Goal: Task Accomplishment & Management: Use online tool/utility

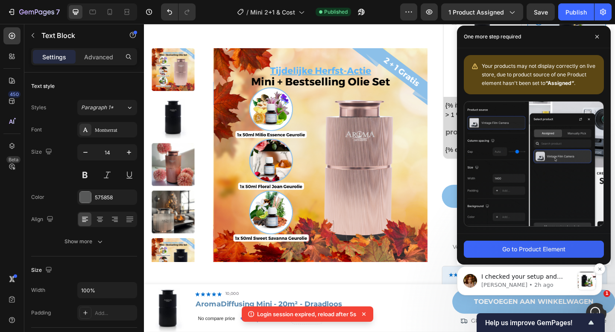
click at [525, 281] on p "I checked your setup and noticed that the text size was changed using inline fo…" at bounding box center [527, 277] width 92 height 9
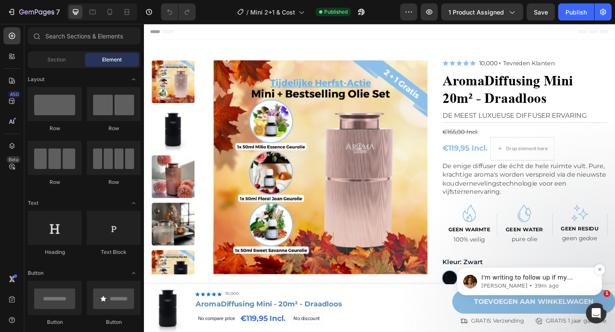
click at [521, 286] on p "Jamie • 39m ago" at bounding box center [536, 286] width 110 height 8
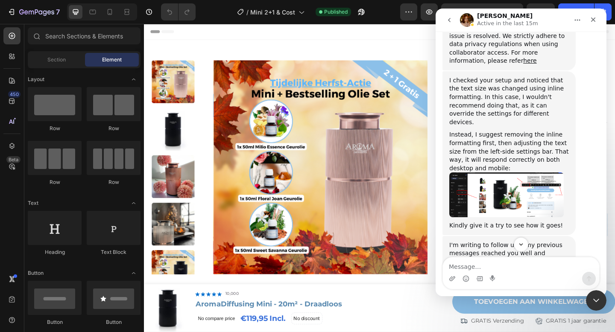
scroll to position [545, 0]
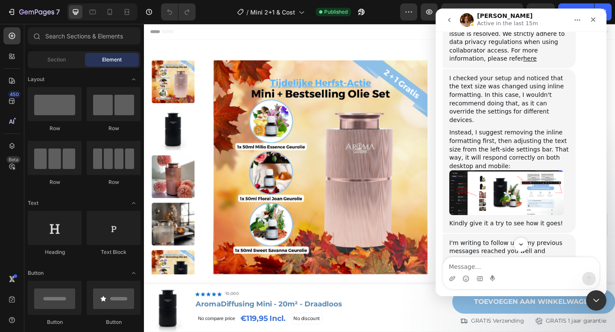
click at [509, 174] on img "Jamie says…" at bounding box center [506, 192] width 114 height 45
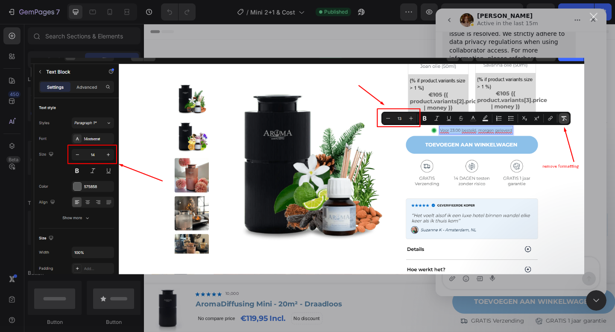
click at [592, 20] on div "Close" at bounding box center [594, 17] width 8 height 8
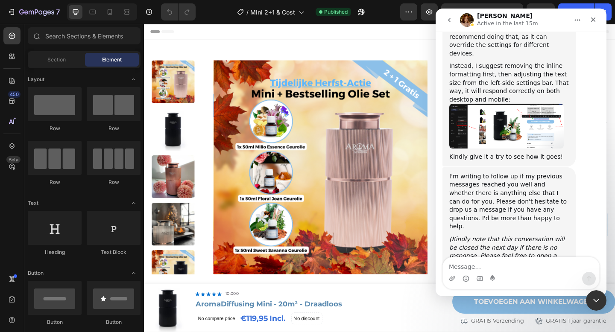
scroll to position [614, 0]
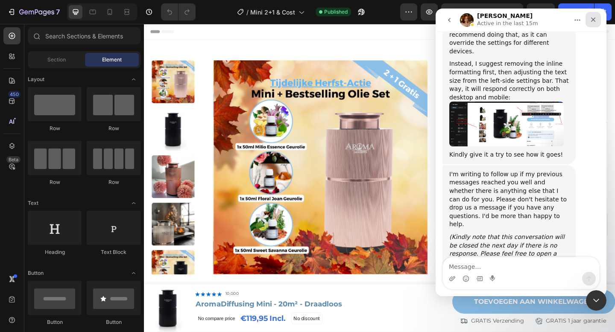
click at [594, 16] on div "Close" at bounding box center [592, 19] width 15 height 15
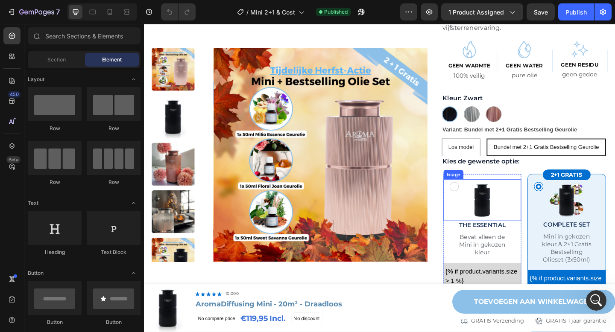
scroll to position [300, 0]
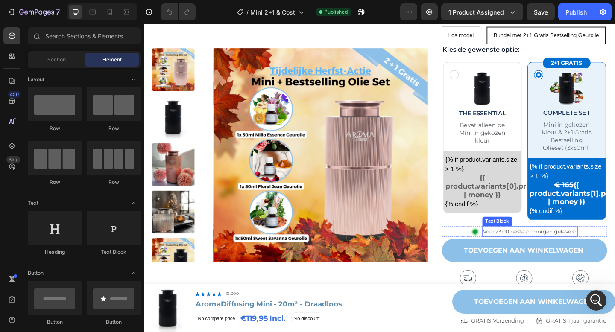
click at [541, 248] on span "Voor 23:00 besteld, morgen geleverd" at bounding box center [564, 250] width 102 height 7
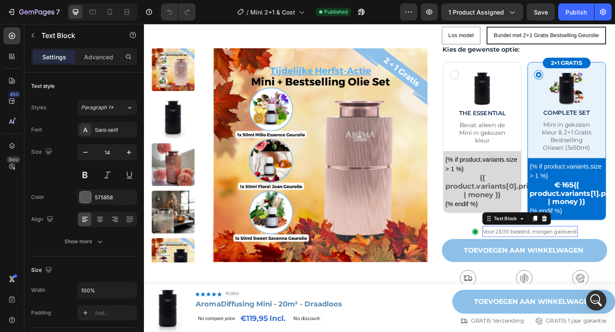
click at [541, 248] on span "Voor 23:00 besteld, morgen geleverd" at bounding box center [564, 250] width 102 height 7
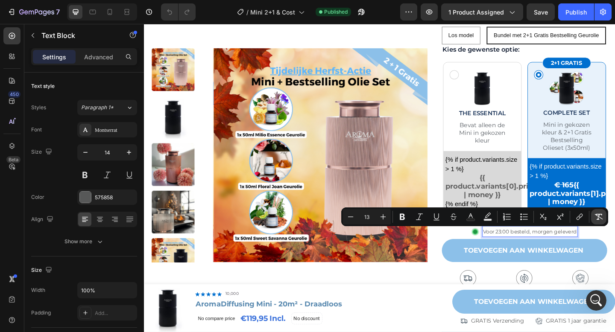
click at [597, 218] on icon "Editor contextual toolbar" at bounding box center [598, 217] width 9 height 9
type input "14"
click at [111, 13] on icon at bounding box center [109, 12] width 9 height 9
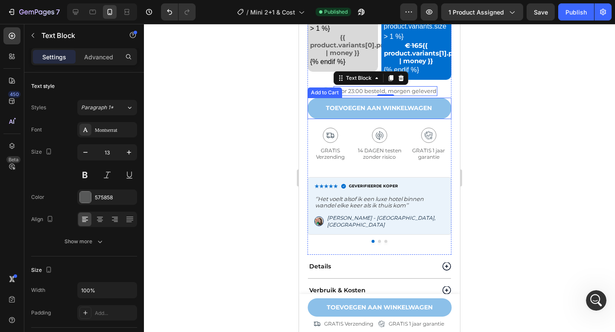
scroll to position [604, 0]
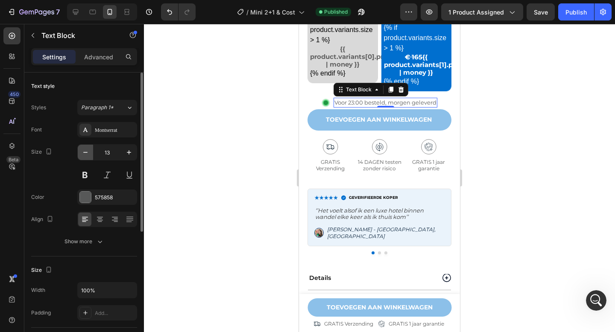
click at [88, 150] on icon "button" at bounding box center [85, 152] width 9 height 9
type input "12"
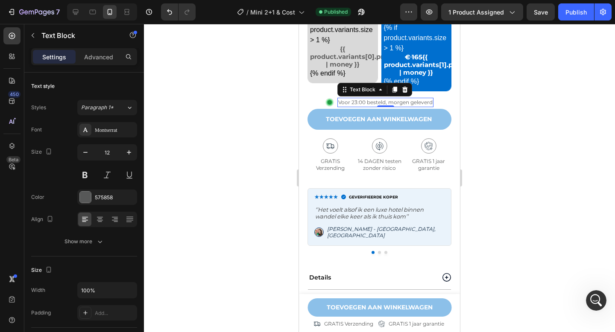
click at [506, 112] on div at bounding box center [379, 178] width 471 height 308
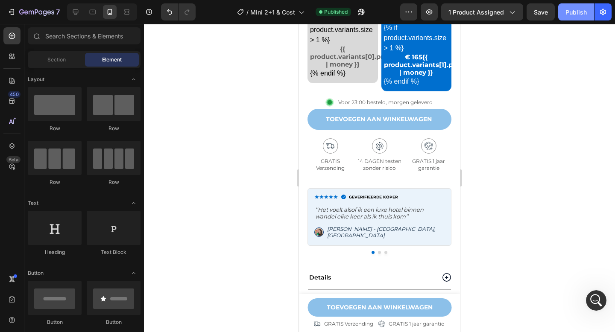
click at [576, 16] on div "Publish" at bounding box center [575, 12] width 21 height 9
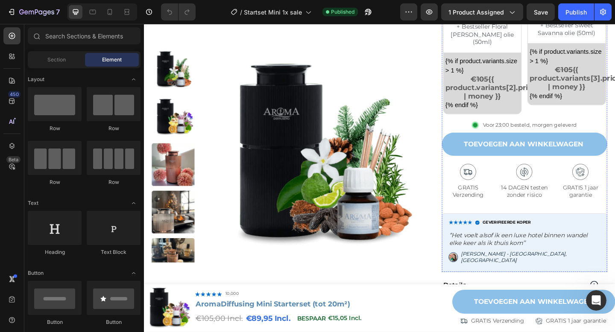
scroll to position [635, 0]
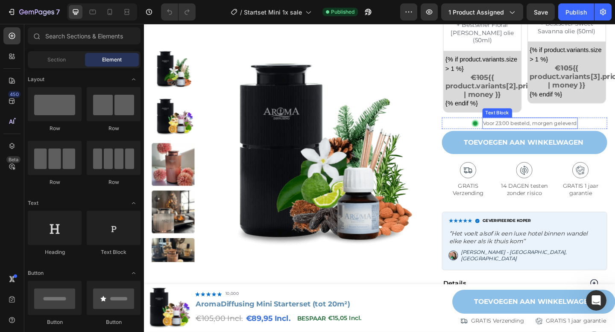
click at [551, 129] on span "Voor 23:00 besteld, morgen geleverd" at bounding box center [564, 132] width 102 height 7
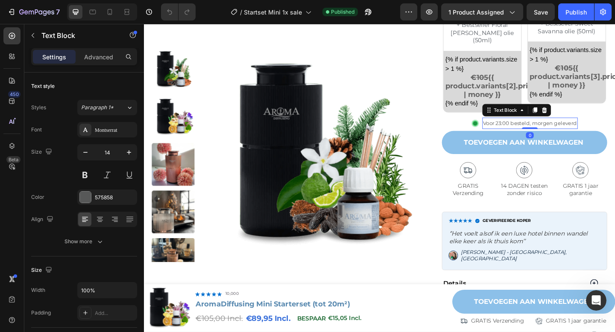
click at [551, 129] on span "Voor 23:00 besteld, morgen geleverd" at bounding box center [564, 132] width 102 height 7
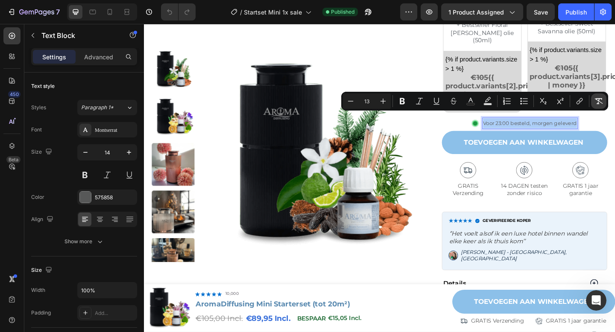
click at [597, 104] on icon "Editor contextual toolbar" at bounding box center [598, 101] width 9 height 9
type input "14"
click at [105, 10] on div at bounding box center [110, 12] width 14 height 14
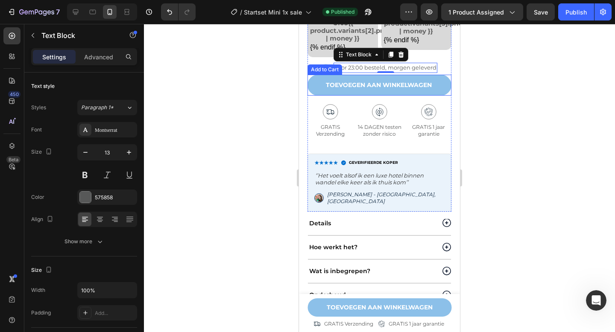
scroll to position [851, 0]
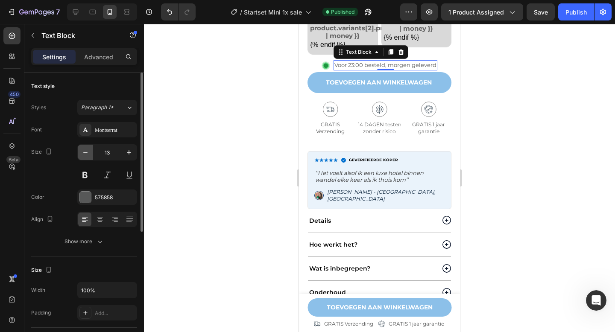
click at [91, 154] on button "button" at bounding box center [85, 152] width 15 height 15
type input "12"
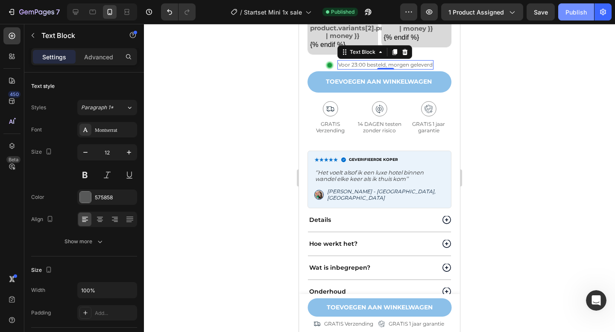
click at [577, 15] on div "Publish" at bounding box center [575, 12] width 21 height 9
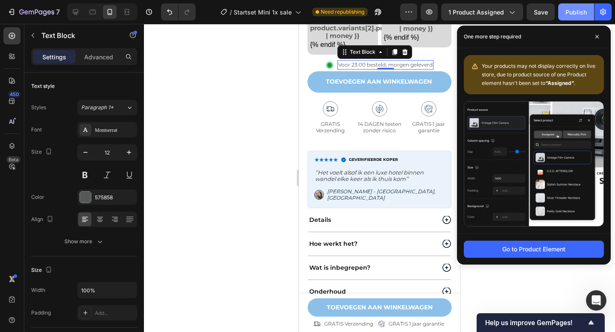
click at [584, 12] on div "Publish" at bounding box center [575, 12] width 21 height 9
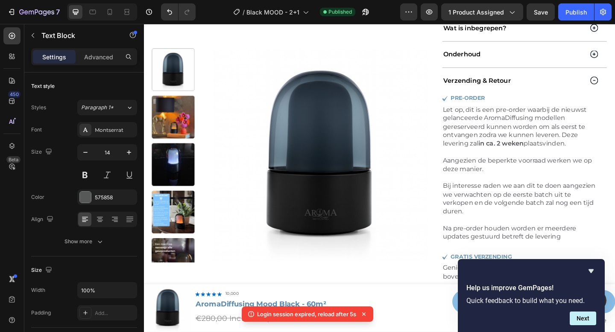
scroll to position [810, 0]
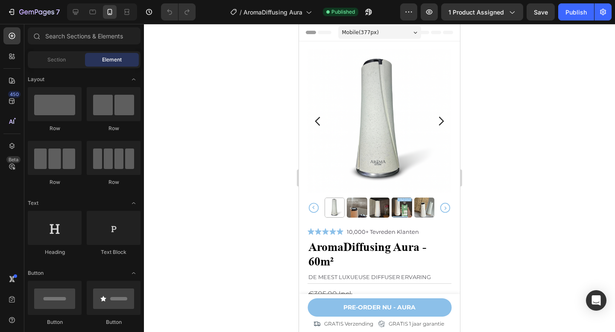
click at [225, 31] on div at bounding box center [379, 178] width 471 height 308
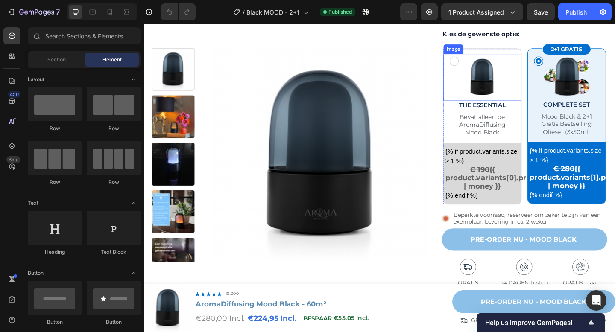
scroll to position [379, 0]
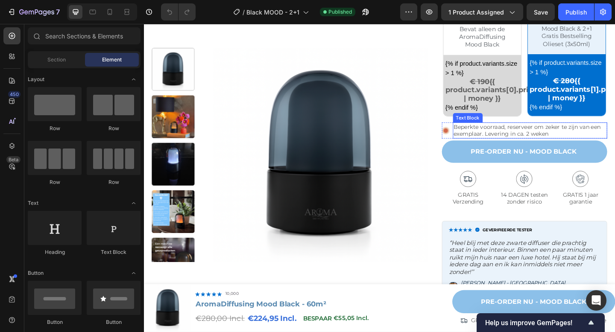
click at [534, 136] on p "Beperkte voorraad, reserveer om zeker te zijn van een exemplaar. Levering in ca…" at bounding box center [564, 139] width 167 height 15
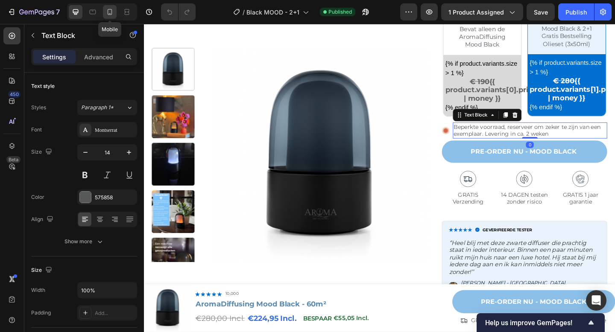
click at [111, 12] on icon at bounding box center [109, 12] width 9 height 9
type input "12"
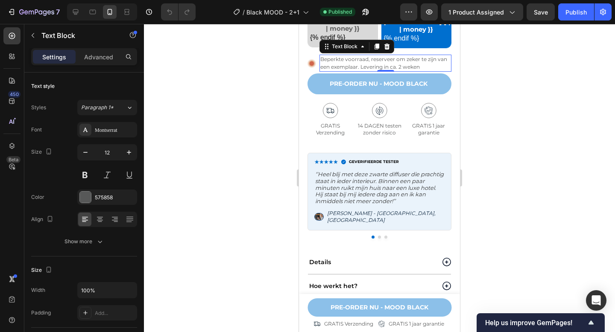
scroll to position [611, 0]
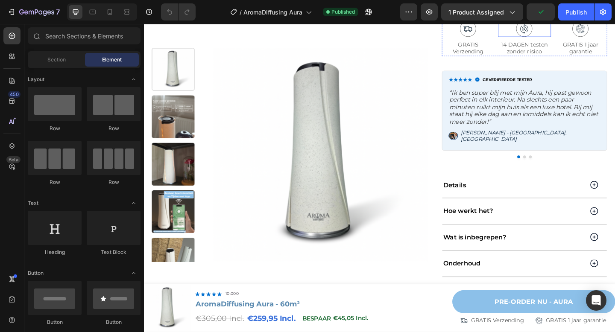
scroll to position [567, 0]
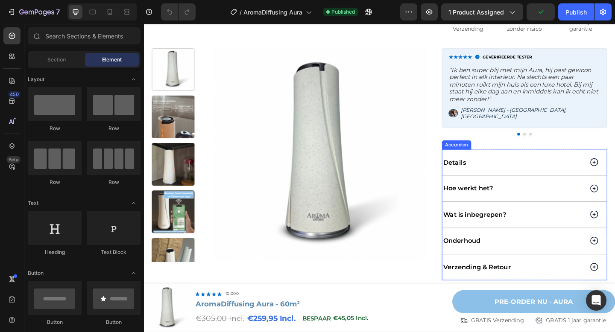
click at [543, 178] on div "Details" at bounding box center [557, 175] width 179 height 28
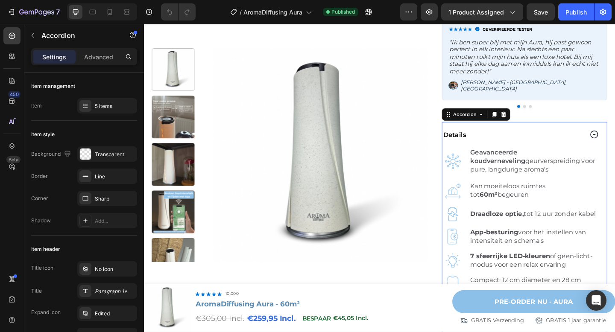
scroll to position [600, 0]
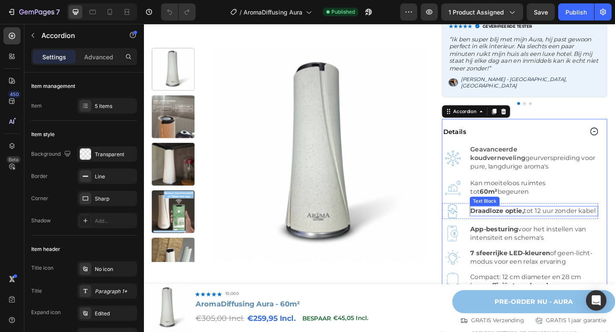
click at [563, 223] on p "Draadloze optie, tot 12 uur zonder kabel" at bounding box center [568, 227] width 138 height 9
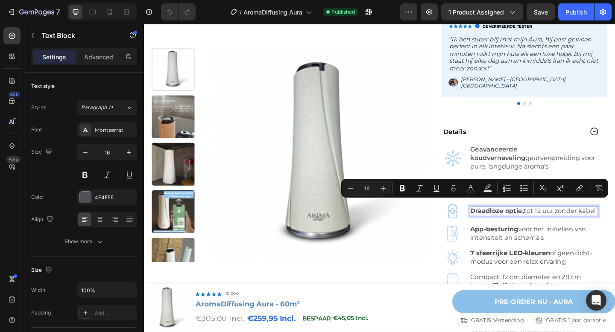
click at [571, 223] on p "Draadloze optie, tot 12 uur zonder kabel" at bounding box center [568, 227] width 138 height 9
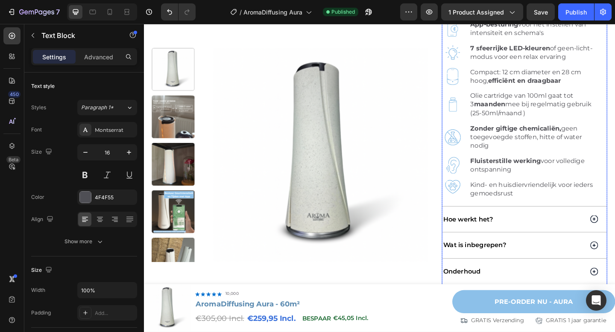
scroll to position [834, 0]
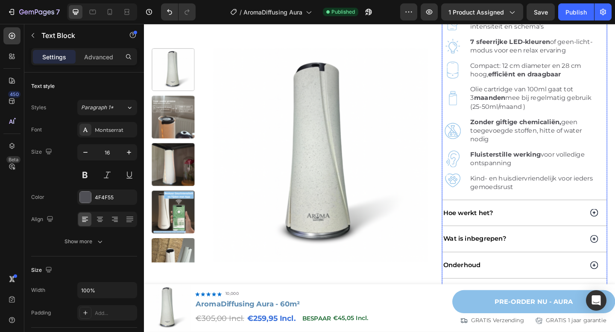
click at [544, 224] on div "Hoe werkt het?" at bounding box center [545, 230] width 155 height 12
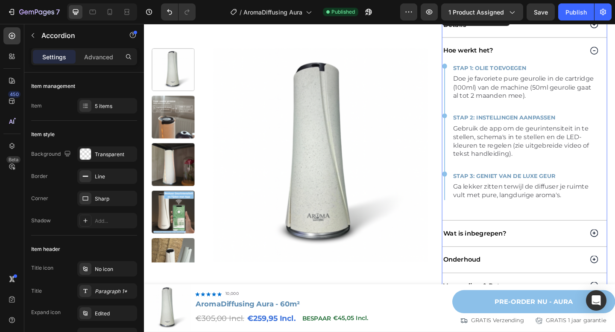
scroll to position [716, 0]
click at [573, 48] on div "Hoe werkt het?" at bounding box center [545, 54] width 155 height 12
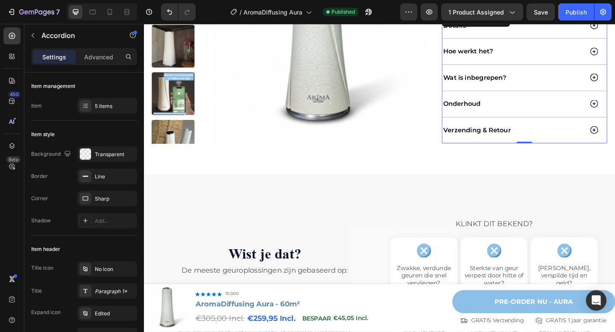
click at [560, 77] on div "Wat is inbegrepen?" at bounding box center [545, 83] width 155 height 12
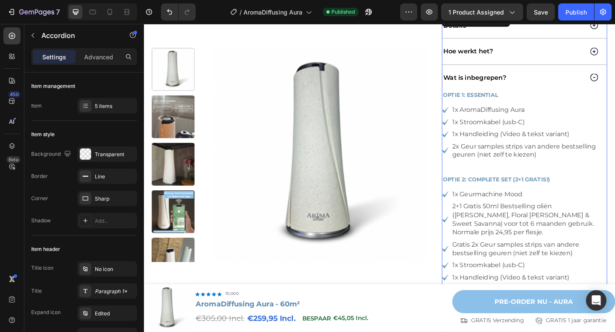
click at [561, 77] on div "Wat is inbegrepen?" at bounding box center [545, 83] width 155 height 12
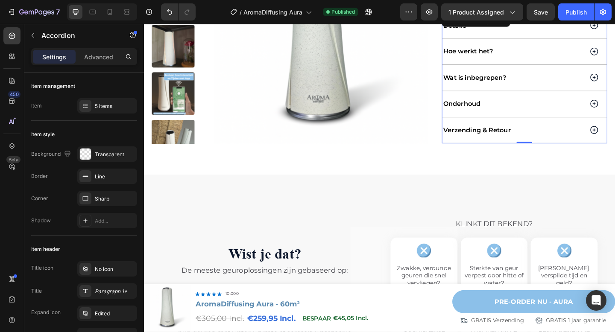
click at [552, 106] on div "Onderhoud" at bounding box center [545, 111] width 155 height 12
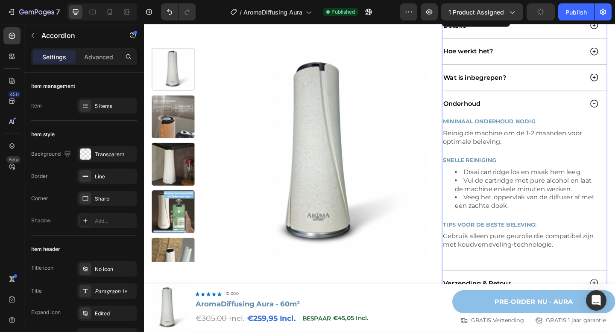
click at [559, 105] on div "Onderhoud" at bounding box center [545, 111] width 155 height 12
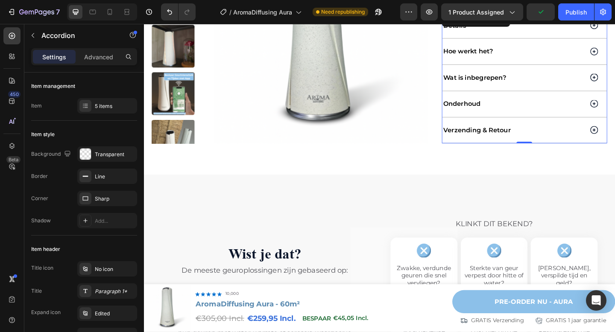
click at [550, 110] on div "Onderhoud" at bounding box center [557, 111] width 179 height 28
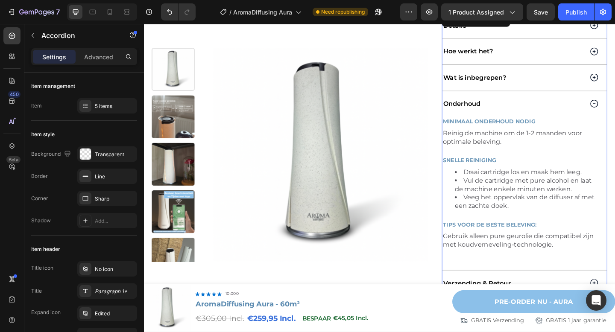
click at [556, 107] on div "Onderhoud" at bounding box center [545, 111] width 155 height 12
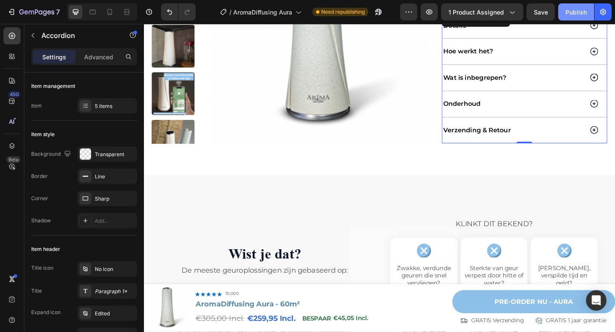
click at [567, 16] on div "Publish" at bounding box center [575, 12] width 21 height 9
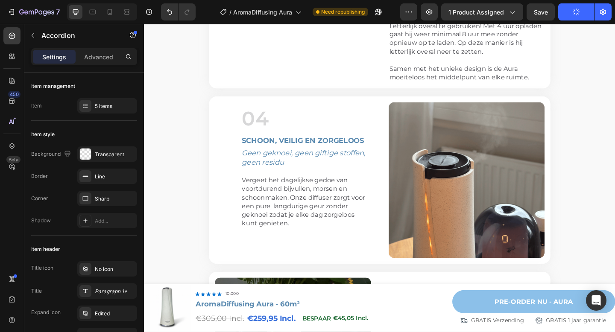
scroll to position [2087, 0]
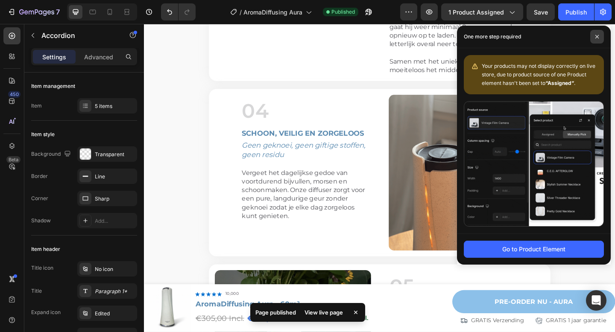
click at [597, 41] on span at bounding box center [597, 37] width 14 height 14
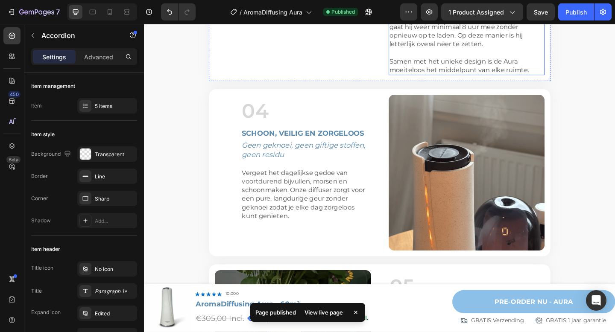
click at [495, 79] on p "Letterlijk overal te gebruiken! Met 4 uur opladen gaat hij weer minimaal 8 uur …" at bounding box center [495, 46] width 168 height 65
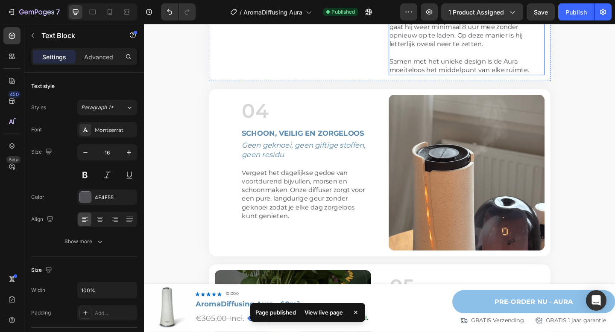
click at [495, 79] on p "Letterlijk overal te gebruiken! Met 4 uur opladen gaat hij weer minimaal 8 uur …" at bounding box center [495, 46] width 168 height 65
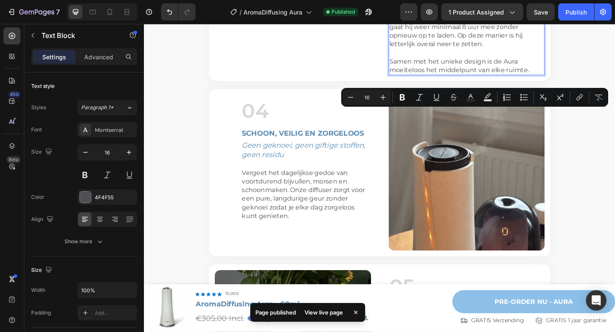
click at [526, 79] on p "Letterlijk overal te gebruiken! Met 4 uur opladen gaat hij weer minimaal 8 uur …" at bounding box center [495, 46] width 168 height 65
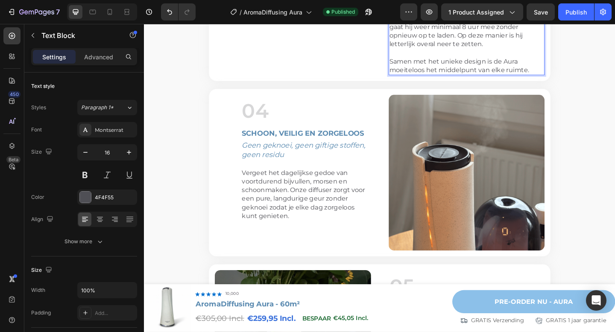
click at [501, 79] on p "Letterlijk overal te gebruiken! Met 4 uur opladen gaat hij weer minimaal 8 uur …" at bounding box center [495, 46] width 168 height 65
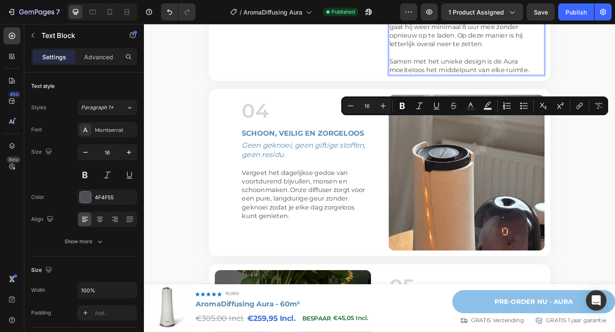
click at [528, 79] on p "Letterlijk overal te gebruiken! Met 4 uur opladen gaat hij weer minimaal 8 uur …" at bounding box center [495, 46] width 168 height 65
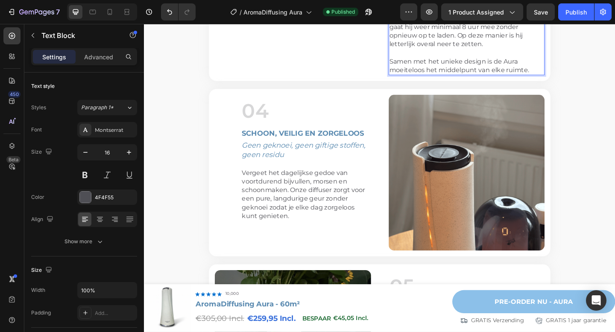
click at [529, 79] on p "Letterlijk overal te gebruiken! Met 4 uur opladen gaat hij weer minimaal 8 uur …" at bounding box center [495, 46] width 168 height 65
click at [467, 79] on p "Letterlijk overal te gebruiken! Met 10 uur opladen gaat hij weer minimaal 8 uur…" at bounding box center [495, 46] width 168 height 65
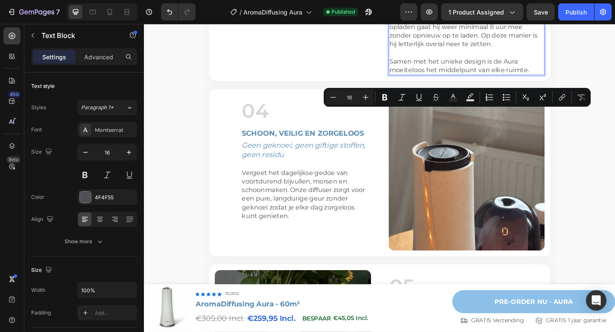
click at [447, 79] on p "Letterlijk overal te gebruiken! Met 10 uur opladen gaat hij weer minimaal 8 uur…" at bounding box center [495, 46] width 168 height 65
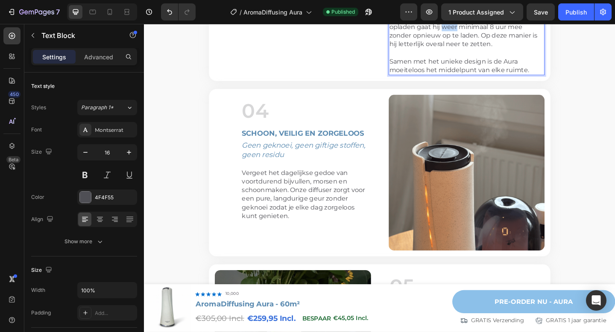
click at [447, 79] on p "Letterlijk overal te gebruiken! Met 10 uur opladen gaat hij weer minimaal 8 uur…" at bounding box center [495, 46] width 168 height 65
click at [475, 79] on p "Letterlijk overal te gebruiken! Met 10 uur opladen gaat hij tot minimaal 8 uur …" at bounding box center [495, 46] width 168 height 65
click at [454, 79] on p "Letterlijk overal te gebruiken! Met 10 uur opladen gaat hij tot 8 uur mee zonde…" at bounding box center [495, 46] width 168 height 65
click at [491, 79] on p "Letterlijk overal te gebruiken! Met 10 uur opladen gaat hij tot 120 uur mee zon…" at bounding box center [495, 46] width 168 height 65
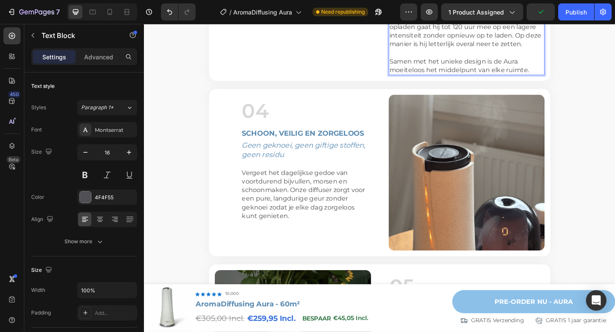
click at [528, 79] on p "Letterlijk overal te gebruiken! Met 10 uur opladen gaat hij tot 120 uur mee op …" at bounding box center [495, 46] width 168 height 65
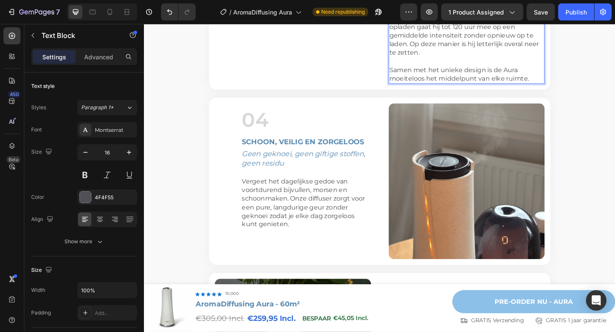
click at [463, 88] on p "Letterlijk overal te gebruiken! Met 10 uur opladen gaat hij tot 120 uur mee op …" at bounding box center [495, 51] width 168 height 75
click at [444, 88] on p "Letterlijk overal te gebruiken! Met 10 uur opladen gaat hij tot 120 uur mee op …" at bounding box center [495, 51] width 168 height 75
drag, startPoint x: 543, startPoint y: 132, endPoint x: 474, endPoint y: 135, distance: 68.4
click at [474, 88] on p "Letterlijk overal te gebruiken! Met 10 uur opladen gaat hij tot 120 uur mee op …" at bounding box center [495, 51] width 168 height 75
click at [458, 88] on p "Letterlijk overal te gebruiken! Met 10 uur opladen gaat hij tot 120 uur mee op …" at bounding box center [495, 51] width 168 height 75
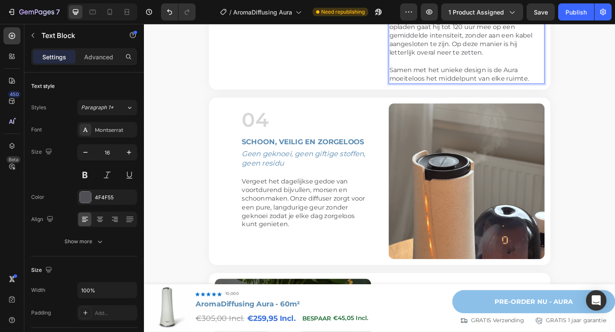
click at [487, 88] on p "Letterlijk overal te gebruiken! Met 10 uur opladen gaat hij tot 120 uur mee op …" at bounding box center [495, 51] width 168 height 75
click at [570, 14] on div "Publish" at bounding box center [575, 12] width 21 height 9
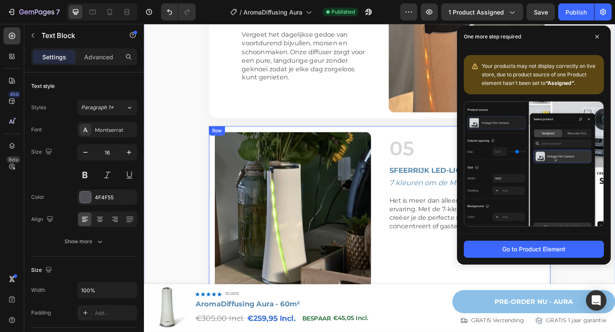
scroll to position [2243, 0]
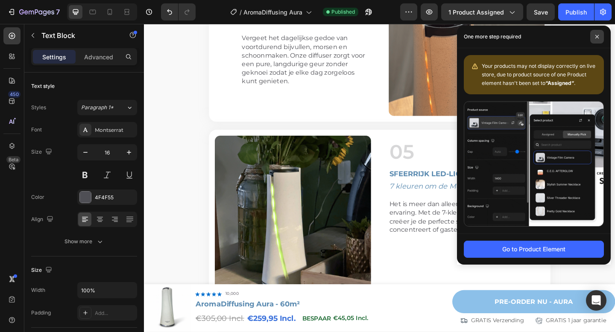
click at [596, 37] on icon at bounding box center [596, 36] width 3 height 3
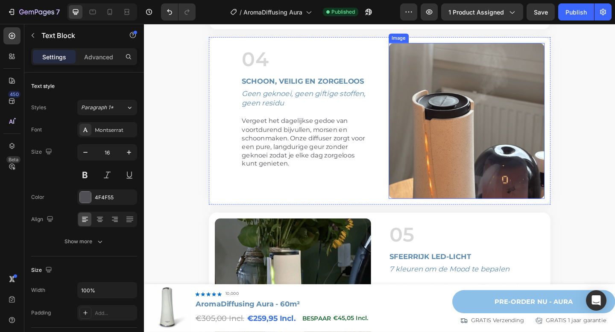
scroll to position [2141, 0]
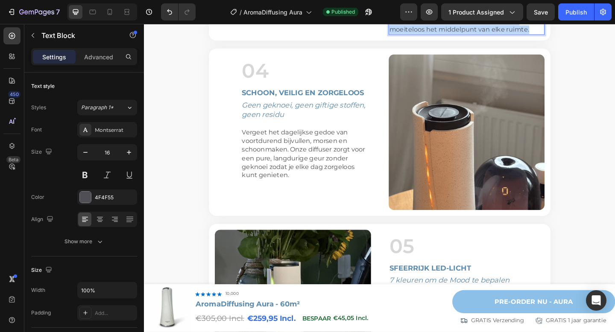
drag, startPoint x: 562, startPoint y: 123, endPoint x: 412, endPoint y: 117, distance: 150.5
copy p "Samen met het unieke design is de Aura moeiteloos het middelpunt van elke ruimt…"
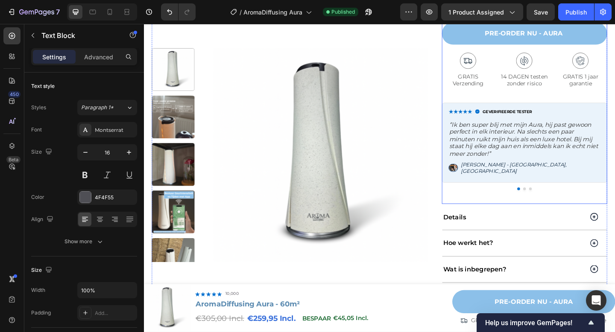
scroll to position [564, 0]
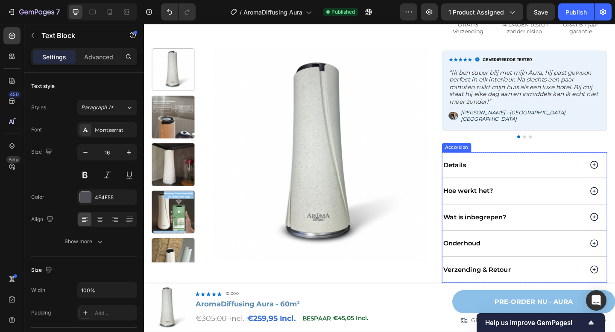
click at [544, 175] on div "Details" at bounding box center [545, 178] width 155 height 12
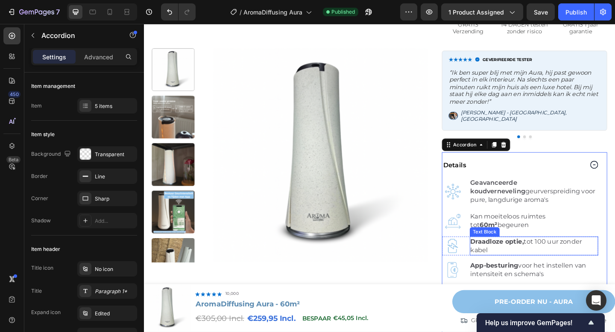
click at [574, 260] on p "Draadloze optie, tot 100 uur zonder kabel" at bounding box center [568, 265] width 138 height 19
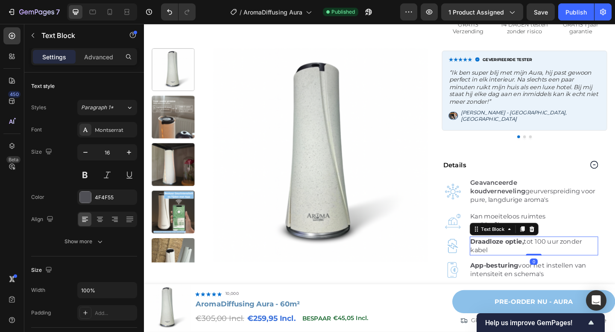
click at [574, 260] on p "Draadloze optie, tot 100 uur zonder kabel" at bounding box center [568, 265] width 138 height 19
click at [575, 256] on p "Draadloze optie, tot 100 uur zonder kabel" at bounding box center [568, 265] width 138 height 19
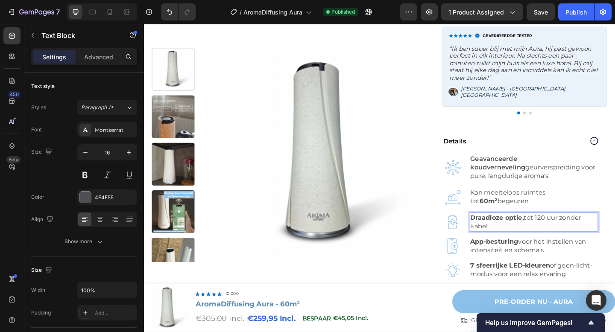
click at [545, 236] on p "Draadloze optie, tot 120 uur zonder kabel" at bounding box center [568, 240] width 138 height 19
click at [103, 8] on div at bounding box center [110, 12] width 14 height 14
type input "14"
type input "255"
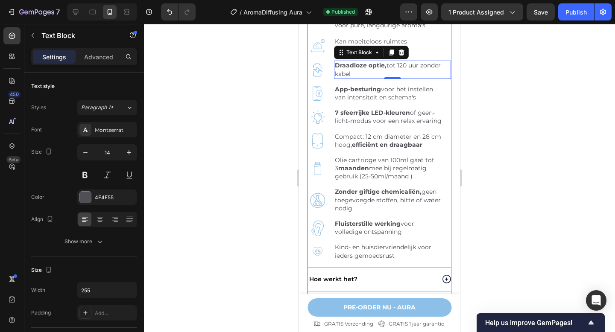
scroll to position [880, 0]
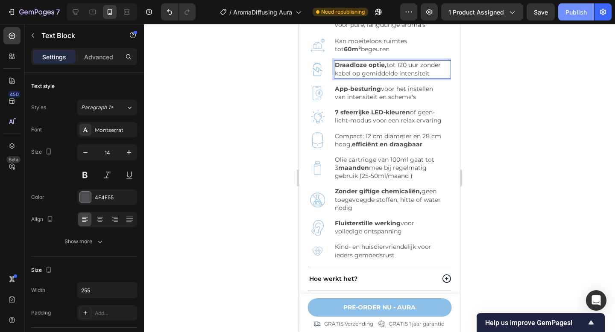
click at [574, 9] on div "Publish" at bounding box center [575, 12] width 21 height 9
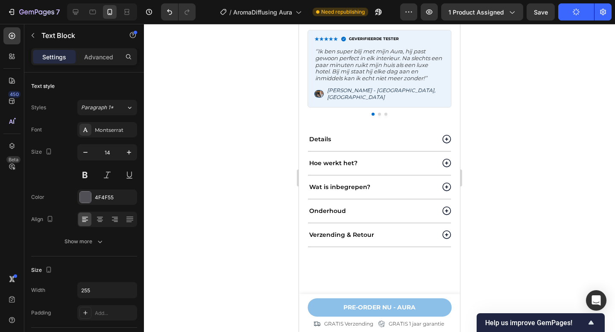
scroll to position [727, 0]
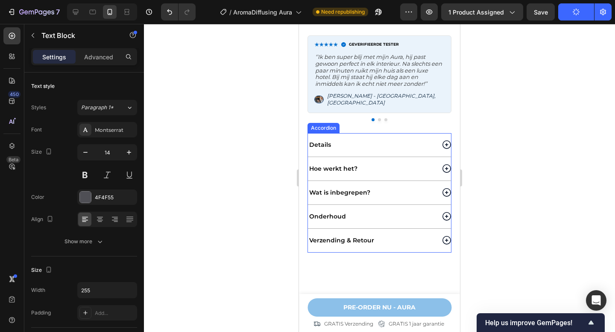
click at [384, 229] on div "Verzending & Retour" at bounding box center [379, 240] width 143 height 23
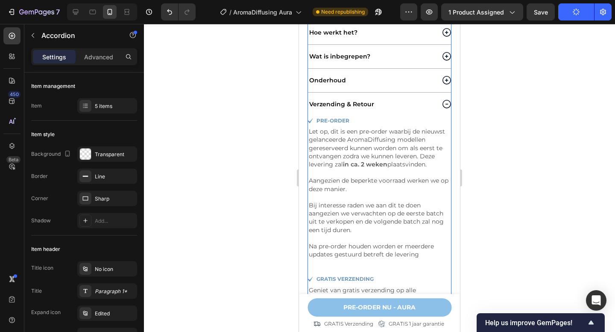
scroll to position [866, 0]
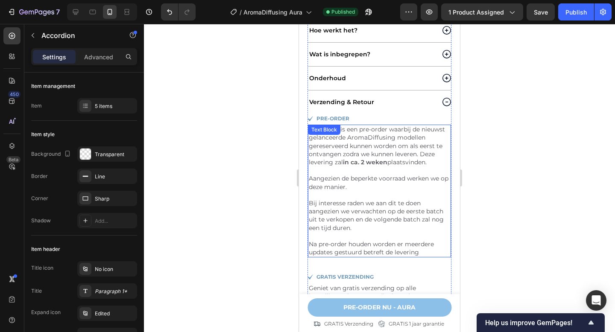
click at [388, 152] on p "Let op, dit is een pre-order waarbij de nieuwst gelanceerde AromaDiffusing mode…" at bounding box center [379, 191] width 141 height 131
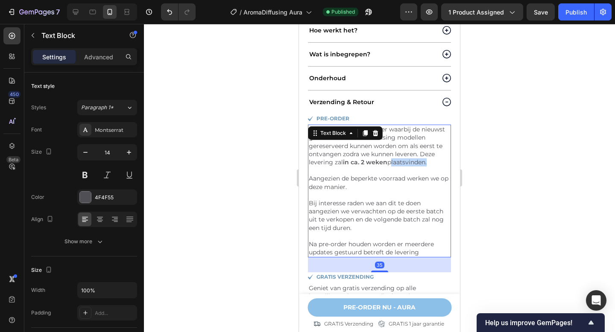
click at [388, 152] on p "Let op, dit is een pre-order waarbij de nieuwst gelanceerde AromaDiffusing mode…" at bounding box center [379, 191] width 141 height 131
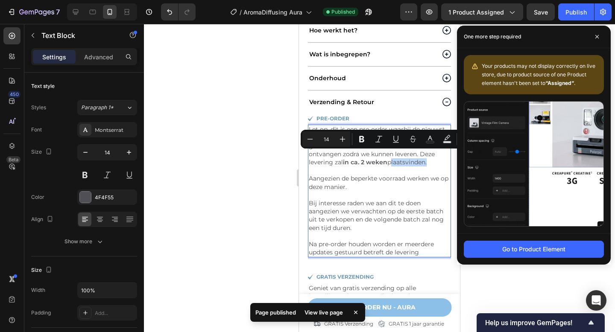
click at [396, 152] on p "Let op, dit is een pre-order waarbij de nieuwst gelanceerde AromaDiffusing mode…" at bounding box center [379, 191] width 141 height 131
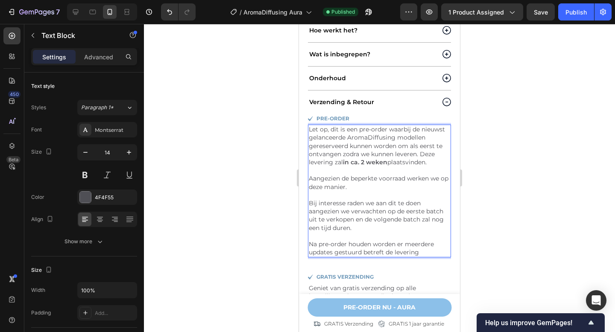
click at [345, 196] on p "Let op, dit is een pre-order waarbij de nieuwst gelanceerde AromaDiffusing mode…" at bounding box center [379, 191] width 141 height 131
click at [446, 196] on p "Let op, dit is een pre-order waarbij de nieuwst gelanceerde AromaDiffusing mode…" at bounding box center [379, 191] width 141 height 131
click at [574, 10] on div "Publish" at bounding box center [575, 12] width 21 height 9
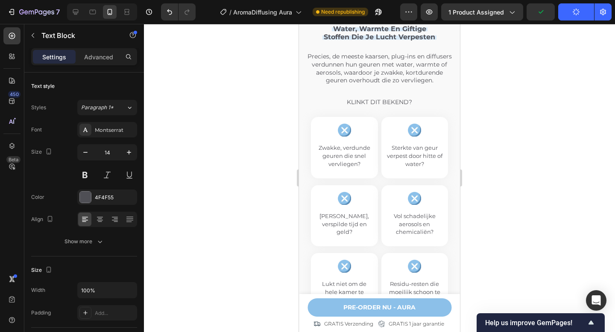
scroll to position [1399, 0]
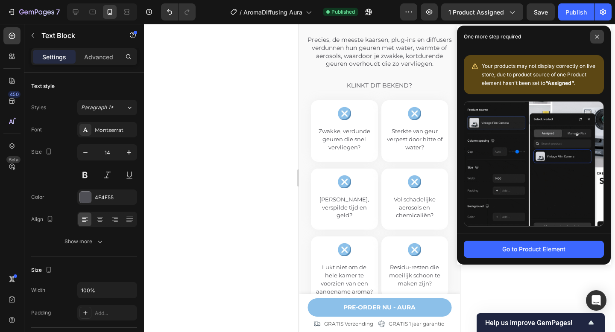
click at [598, 38] on icon at bounding box center [597, 37] width 4 height 4
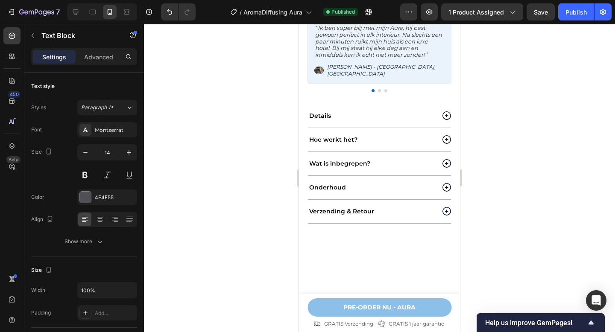
scroll to position [767, 0]
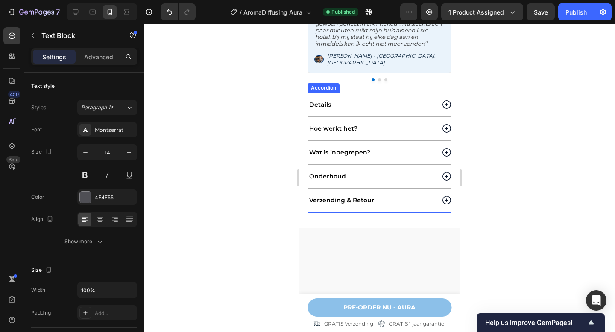
click at [385, 199] on div "Verzending & Retour" at bounding box center [379, 200] width 143 height 23
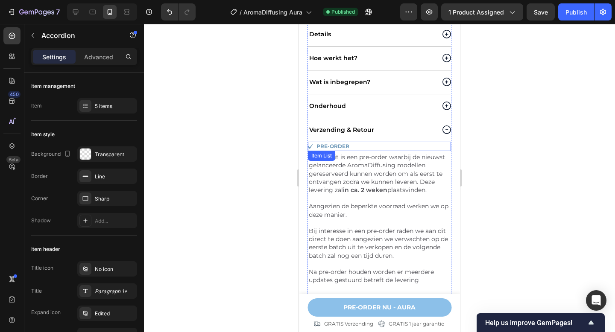
scroll to position [848, 0]
